Goal: Find specific page/section: Find specific page/section

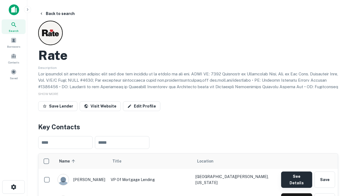
click at [296, 177] on button "See Details" at bounding box center [296, 180] width 31 height 16
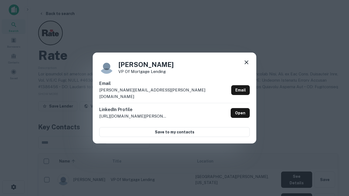
click at [246, 66] on icon at bounding box center [246, 62] width 7 height 7
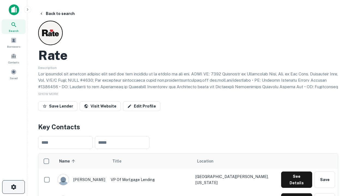
click at [13, 187] on icon "button" at bounding box center [13, 187] width 7 height 7
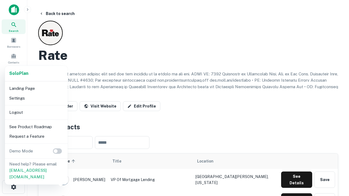
click at [36, 112] on li "Logout" at bounding box center [36, 113] width 58 height 10
